Goal: Task Accomplishment & Management: Use online tool/utility

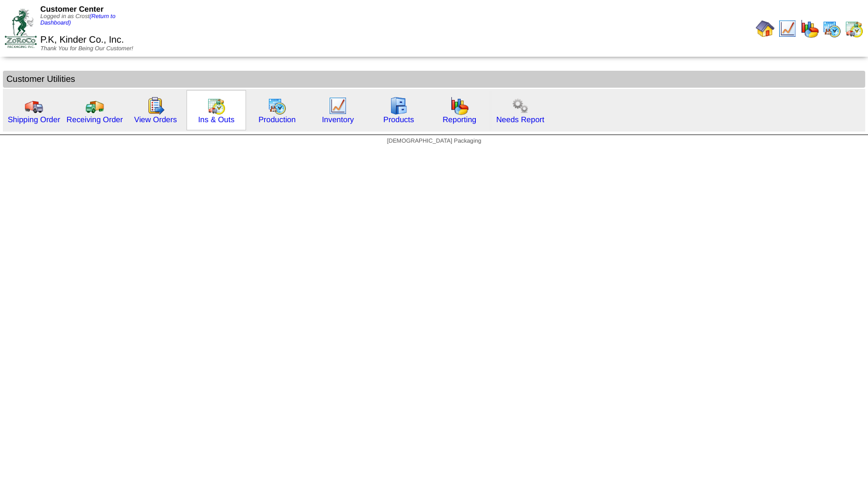
click at [211, 109] on img at bounding box center [216, 105] width 19 height 19
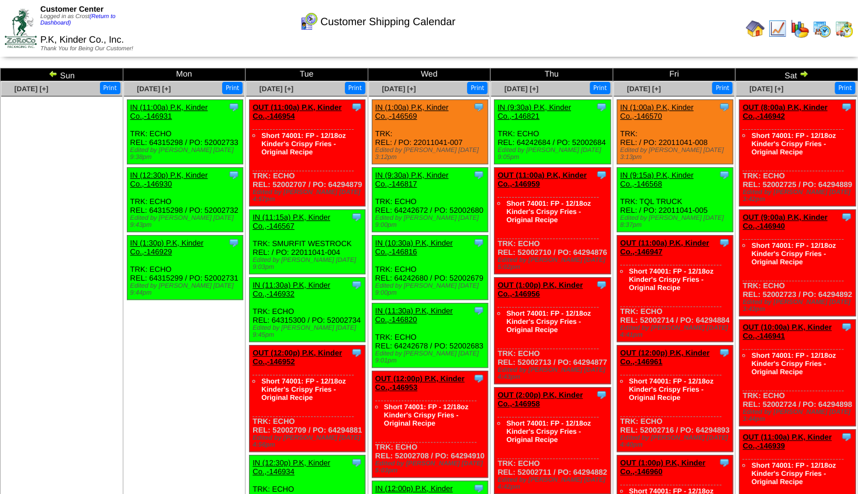
click at [800, 74] on img at bounding box center [803, 73] width 9 height 9
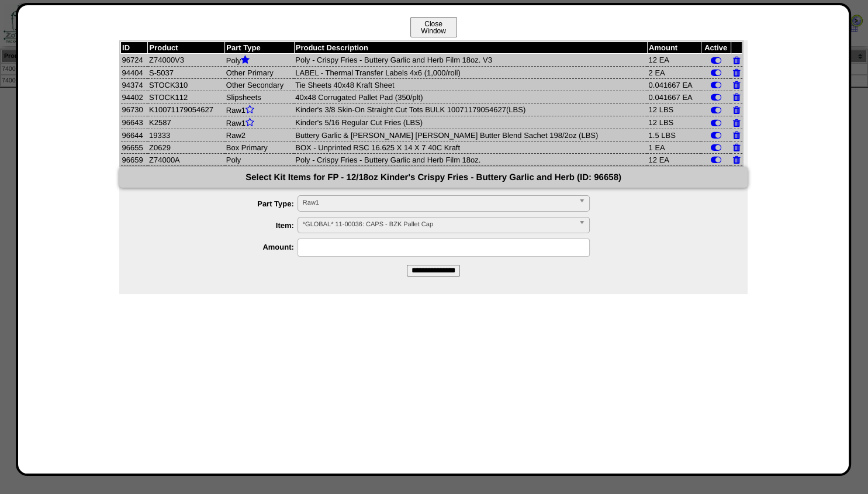
click at [429, 27] on button "Close Window" at bounding box center [433, 27] width 47 height 20
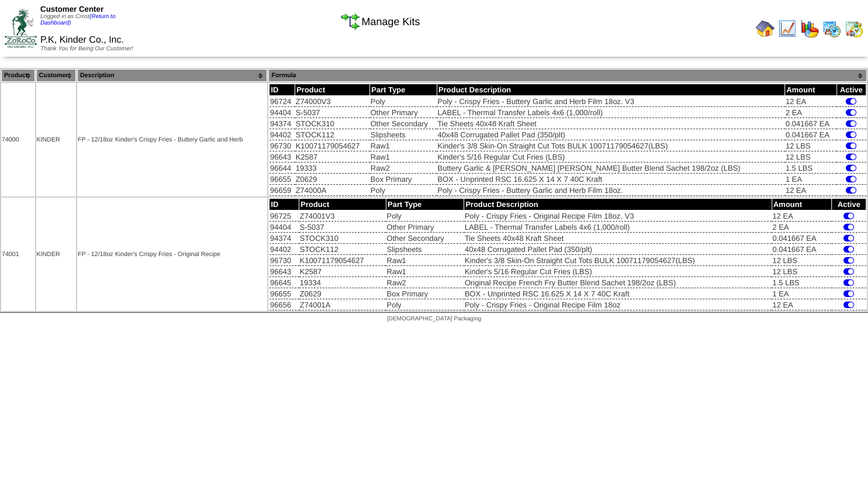
click at [785, 27] on img at bounding box center [787, 28] width 19 height 19
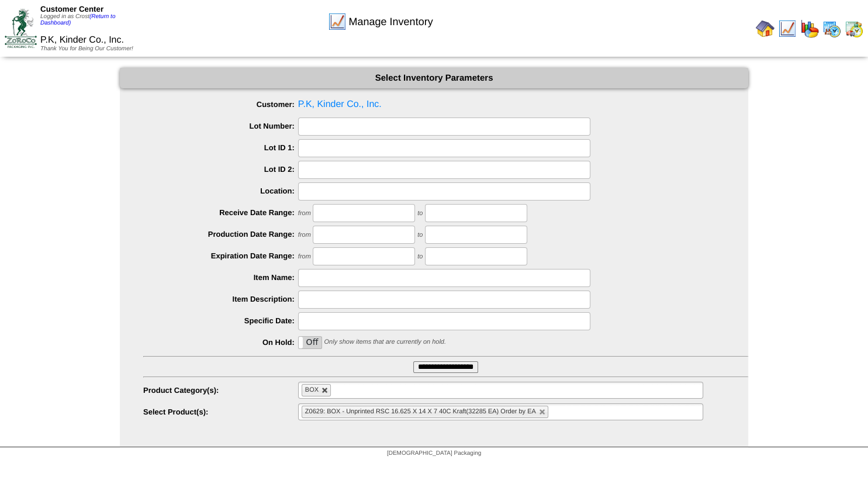
click at [322, 392] on link at bounding box center [325, 390] width 7 height 7
type input "**********"
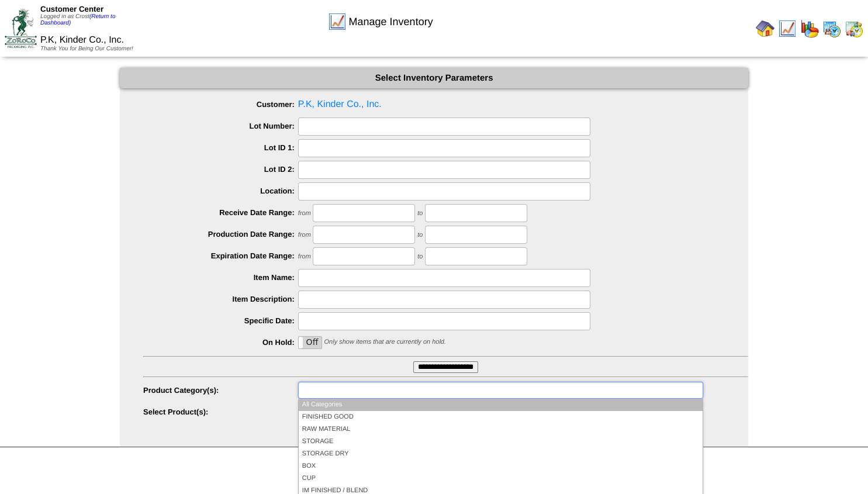
click at [320, 392] on input "text" at bounding box center [339, 390] width 75 height 15
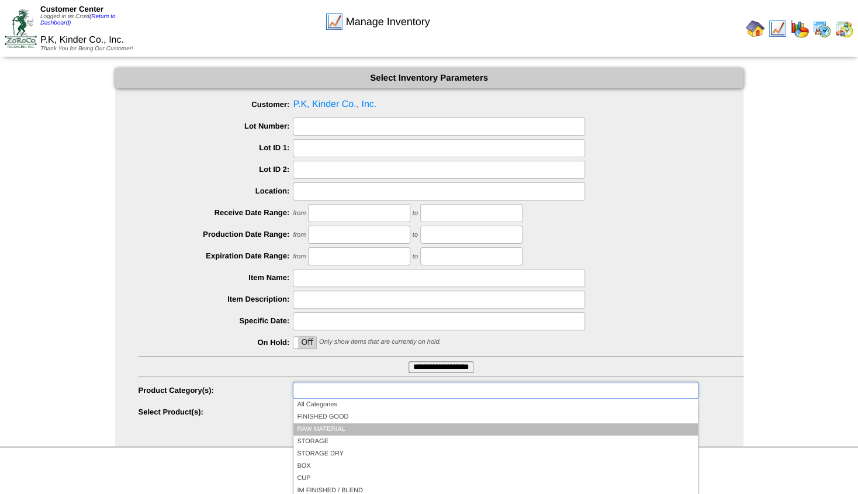
click at [315, 429] on li "RAW MATERIAL" at bounding box center [495, 429] width 404 height 12
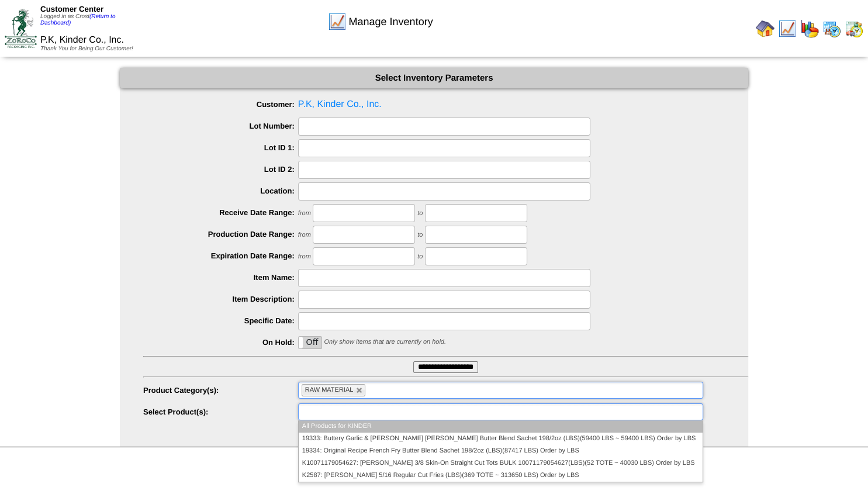
click at [315, 415] on input "text" at bounding box center [339, 412] width 75 height 15
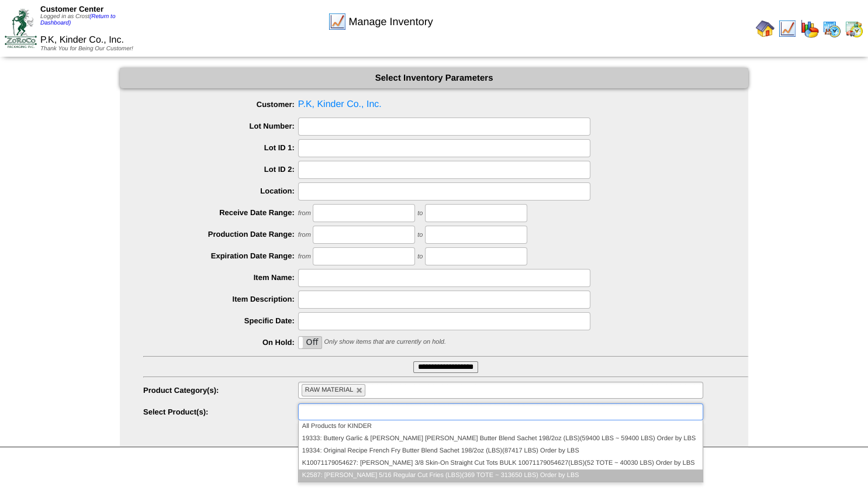
click at [328, 476] on li "K2587: Kinder's 5/16 Regular Cut Fries (LBS)(369 TOTE ~ 313650 LBS) Order by LBS" at bounding box center [501, 475] width 404 height 12
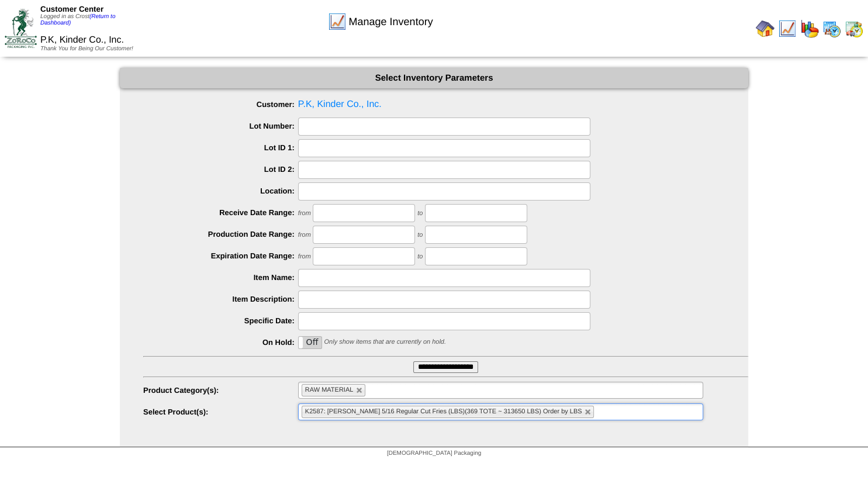
click at [436, 365] on input "**********" at bounding box center [445, 367] width 65 height 12
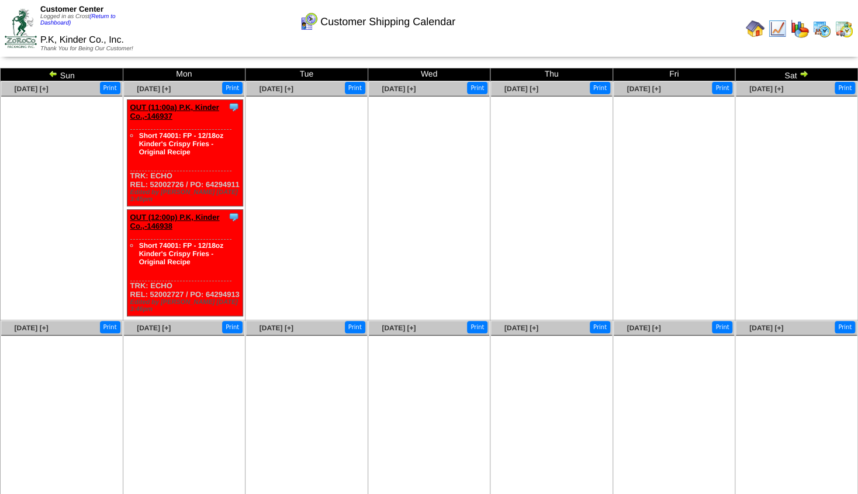
click at [54, 75] on img at bounding box center [53, 73] width 9 height 9
